Goal: Transaction & Acquisition: Purchase product/service

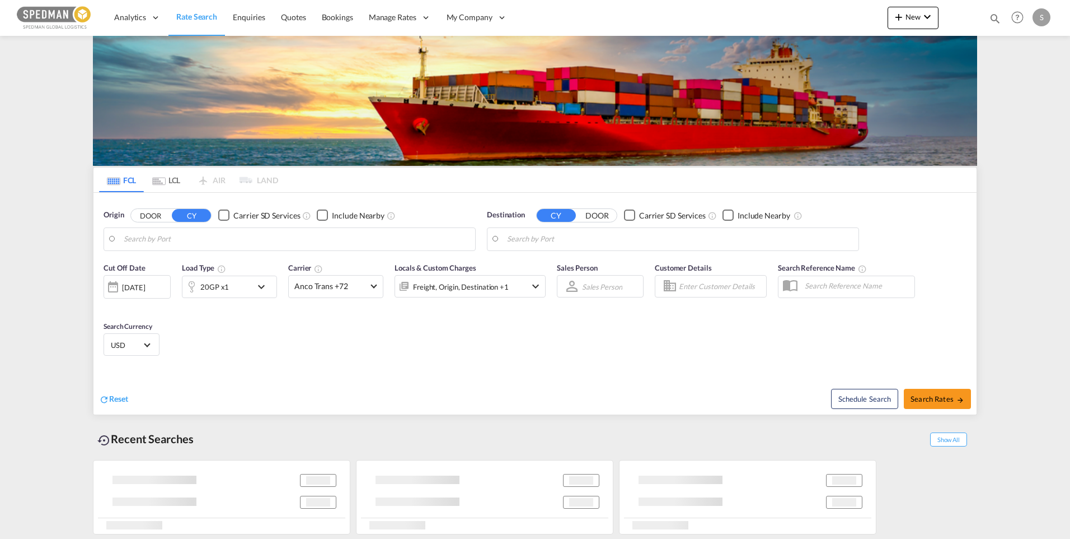
click at [198, 244] on body "Analytics Dashboard Rate Search Enquiries Quotes Bookings" at bounding box center [535, 269] width 1070 height 539
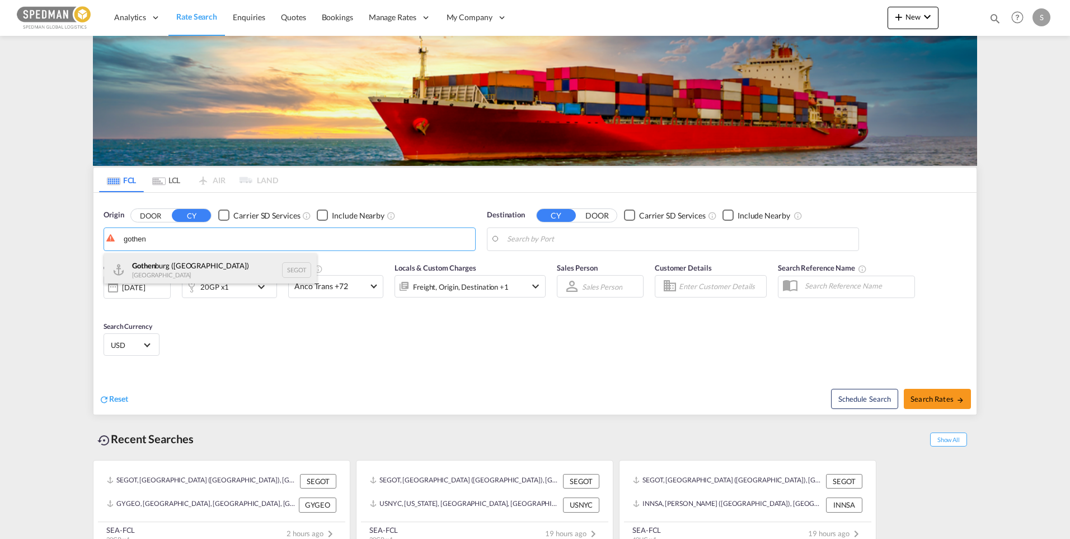
click at [194, 266] on div "Gothen burg ([GEOGRAPHIC_DATA]) [GEOGRAPHIC_DATA] SEGOT" at bounding box center [210, 270] width 213 height 34
type input "[GEOGRAPHIC_DATA] ([GEOGRAPHIC_DATA]), [GEOGRAPHIC_DATA]"
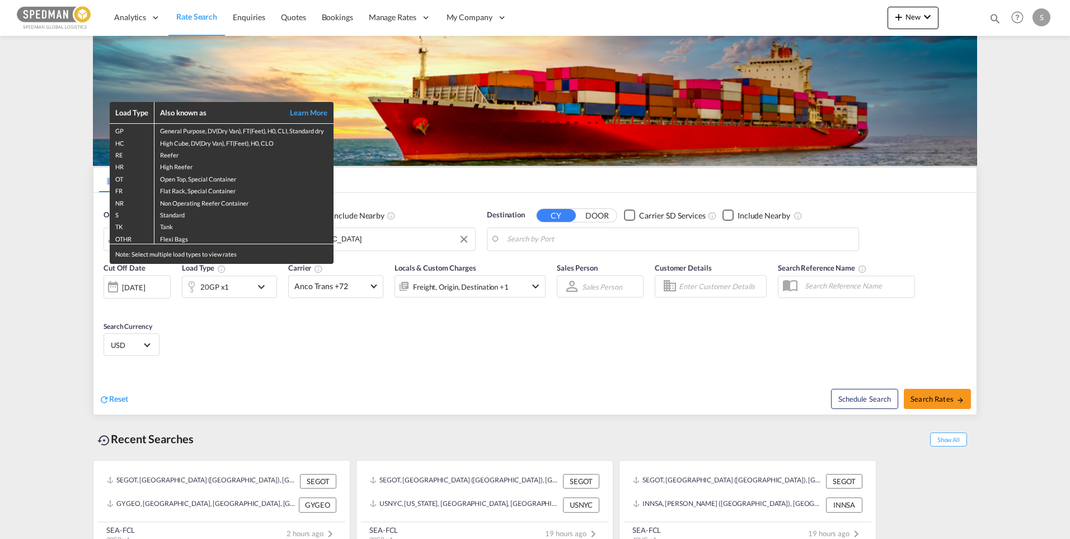
click at [667, 238] on div "Load Type Also known as Learn More GP General Purpose, DV(Dry Van), FT(Feet), H…" at bounding box center [535, 269] width 1070 height 539
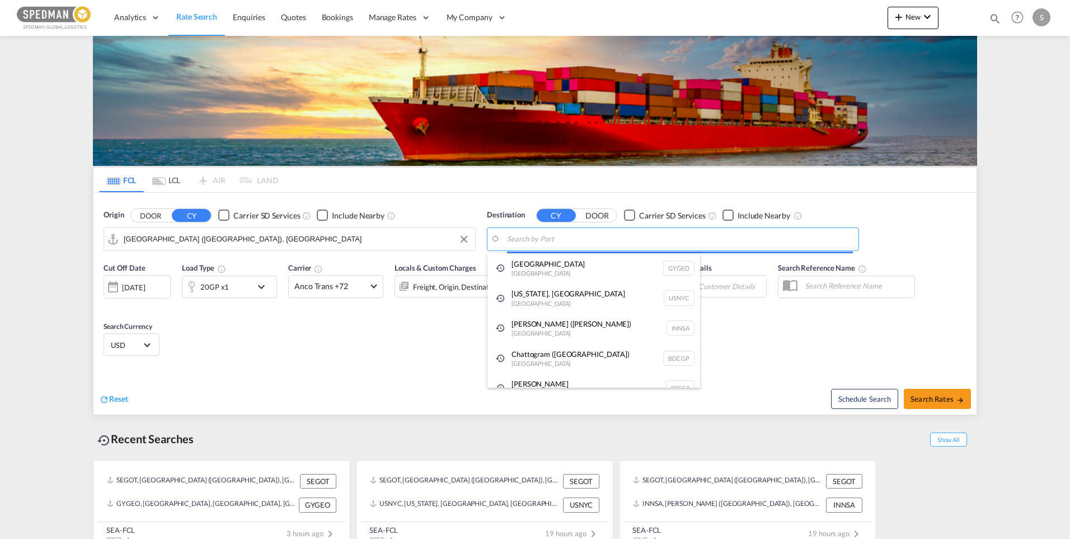
click at [667, 238] on body "Analytics Dashboard Rate Search Enquiries Quotes Bookings" at bounding box center [535, 269] width 1070 height 539
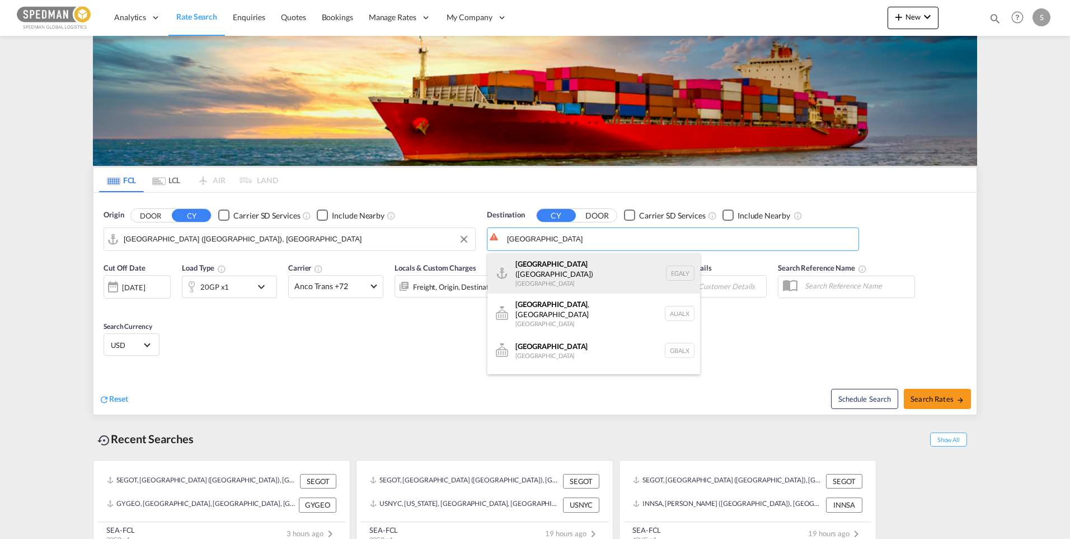
click at [563, 262] on div "Alexandria ([GEOGRAPHIC_DATA]) [GEOGRAPHIC_DATA] EGALY" at bounding box center [594, 273] width 213 height 40
type input "Alexandria ([GEOGRAPHIC_DATA]), EGALY"
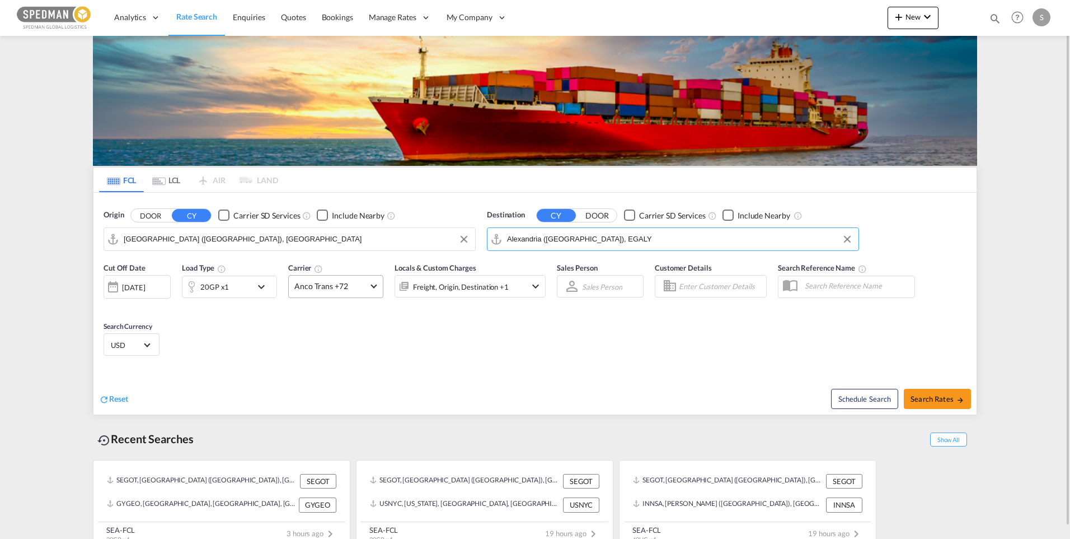
click at [372, 289] on md-select-value "Anco Trans +72" at bounding box center [336, 286] width 94 height 22
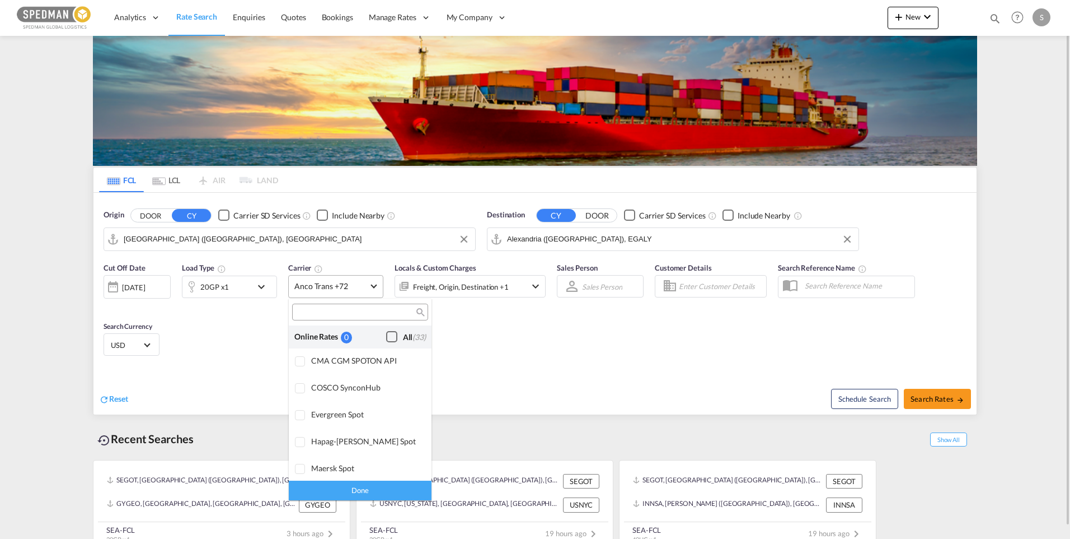
scroll to position [872, 0]
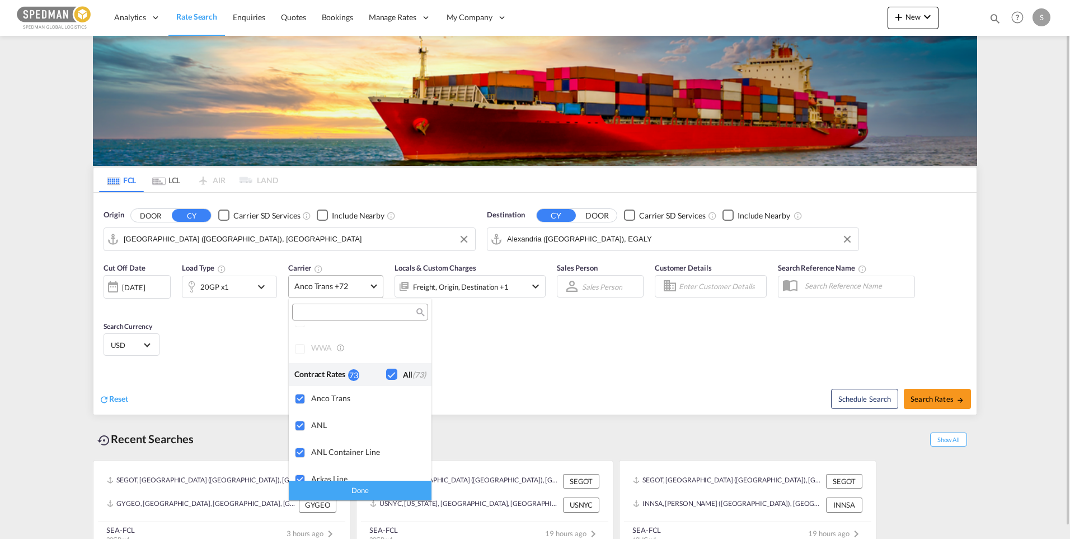
click at [372, 289] on md-backdrop at bounding box center [535, 269] width 1070 height 539
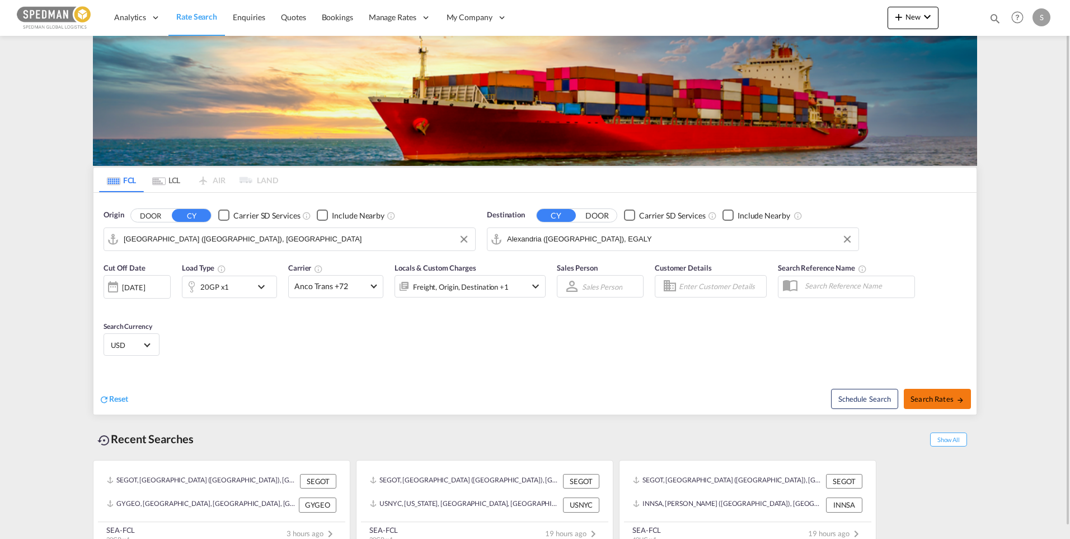
click at [937, 402] on span "Search Rates" at bounding box center [938, 398] width 54 height 9
type input "SEGOT to EGALY / [DATE]"
